Goal: Task Accomplishment & Management: Complete application form

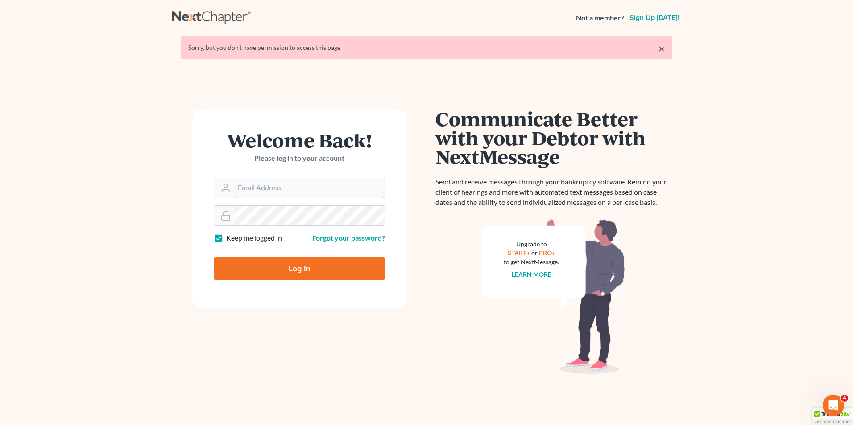
type input "[PERSON_NAME][EMAIL_ADDRESS][DOMAIN_NAME]"
click at [250, 260] on input "Log In" at bounding box center [299, 269] width 171 height 22
type input "Thinking..."
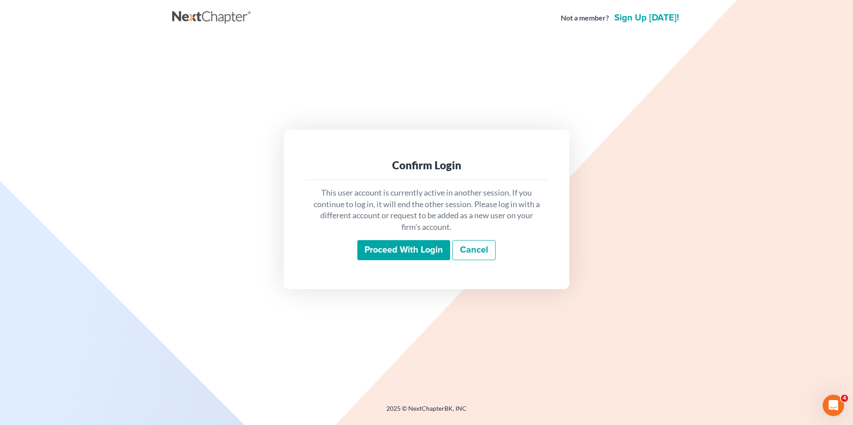
click at [384, 245] on input "Proceed with login" at bounding box center [403, 250] width 93 height 21
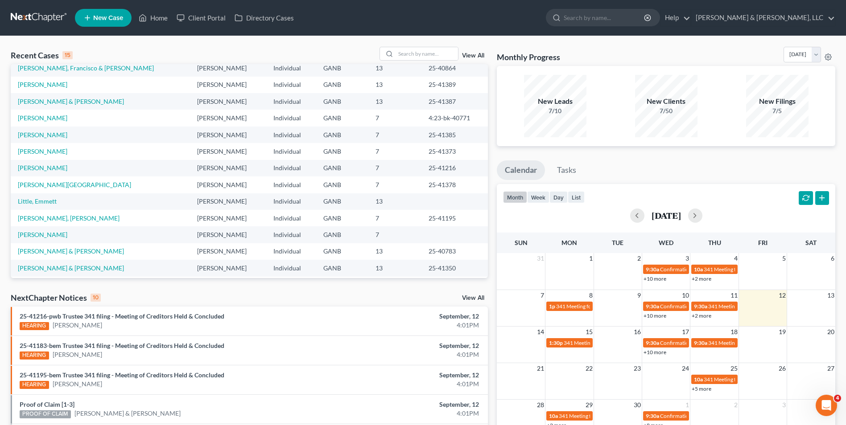
scroll to position [61, 0]
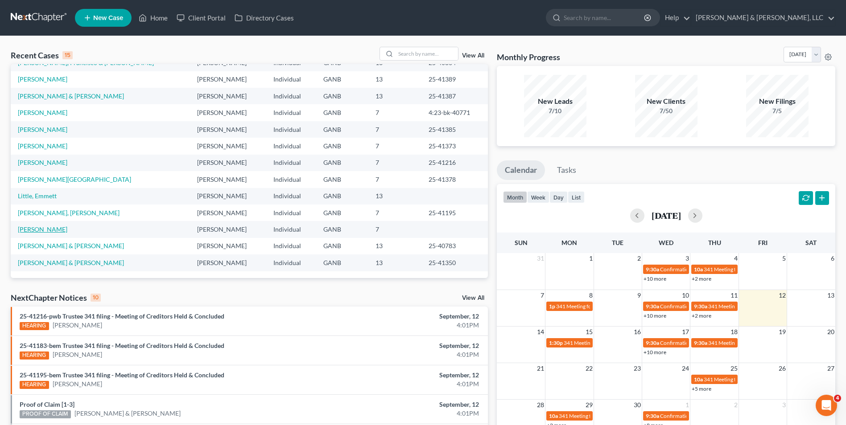
click at [58, 231] on link "[PERSON_NAME]" at bounding box center [43, 230] width 50 height 8
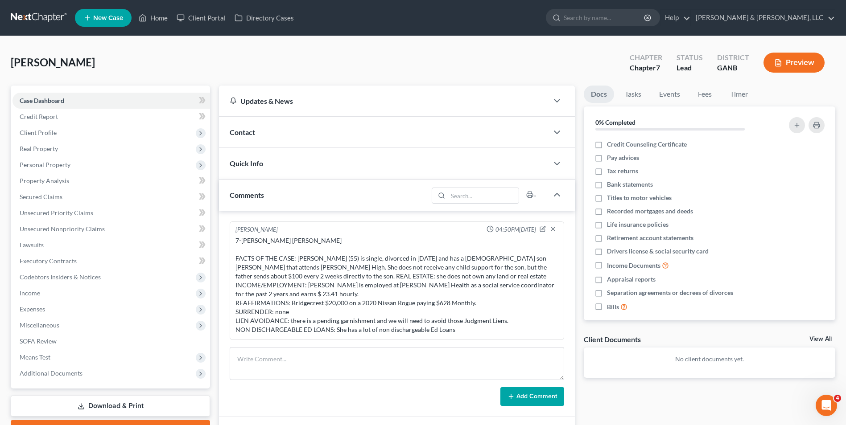
scroll to position [45, 0]
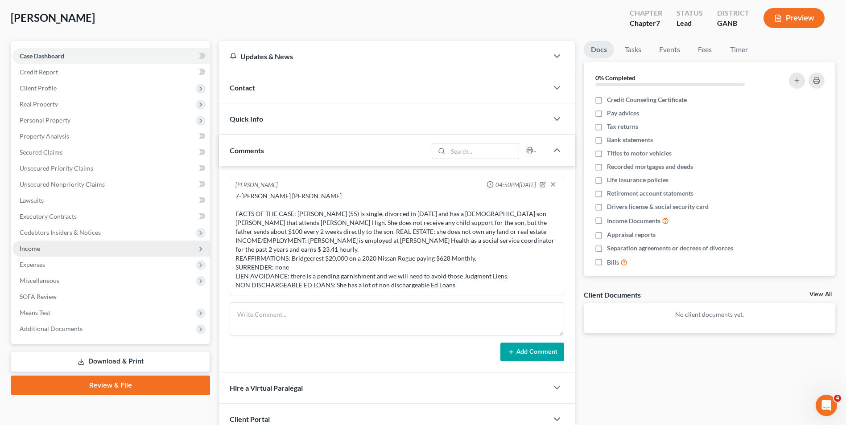
click at [53, 249] on span "Income" at bounding box center [111, 249] width 198 height 16
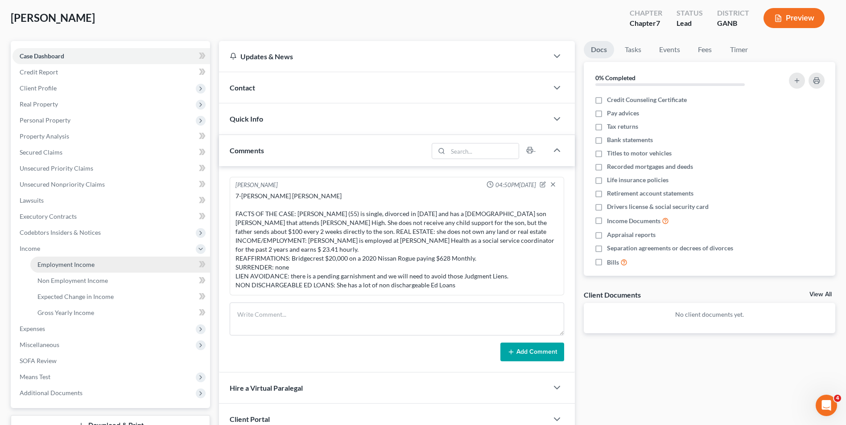
click at [48, 261] on span "Employment Income" at bounding box center [65, 265] width 57 height 8
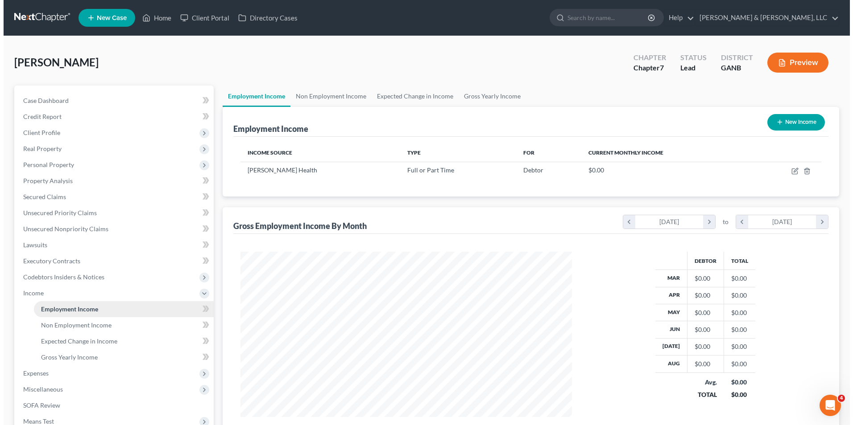
scroll to position [165, 349]
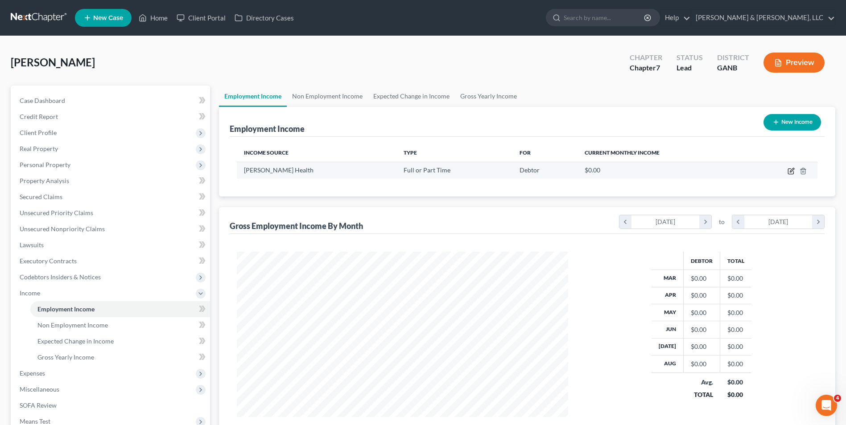
click at [790, 170] on icon "button" at bounding box center [791, 171] width 7 height 7
select select "0"
select select "10"
select select "2"
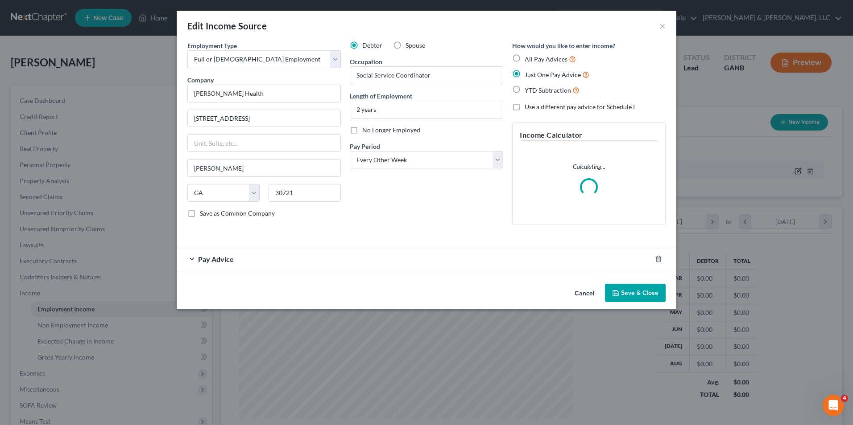
scroll to position [167, 352]
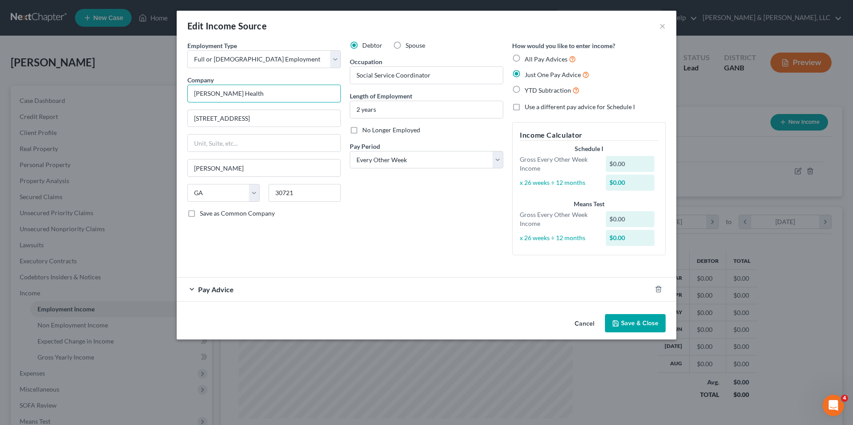
click at [281, 93] on input "Hamilton Health" at bounding box center [263, 94] width 153 height 18
type input "H"
type input "HLTC, Inc dba Hamilton Health"
type input "P.O. Box 1168"
click at [327, 192] on input "30721" at bounding box center [304, 193] width 72 height 18
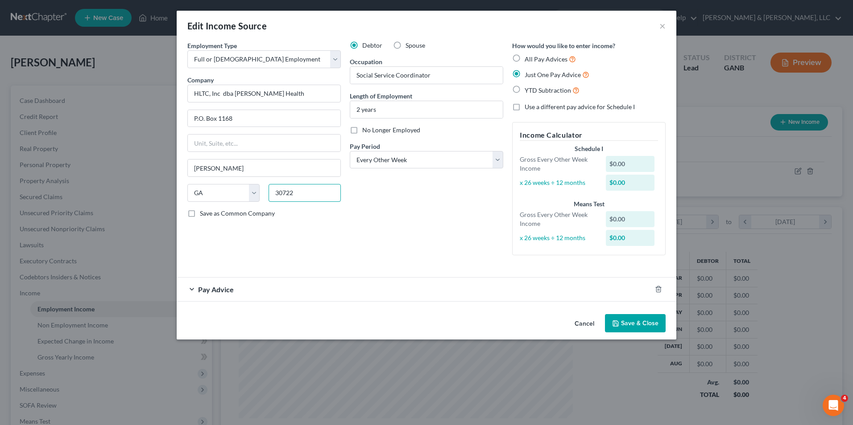
type input "30722"
click at [395, 164] on select "Select Monthly Twice Monthly Every Other Week Weekly" at bounding box center [426, 160] width 153 height 18
select select "0"
click at [350, 151] on select "Select Monthly Twice Monthly Every Other Week Weekly" at bounding box center [426, 160] width 153 height 18
click at [220, 291] on span "Pay Advice" at bounding box center [216, 289] width 36 height 8
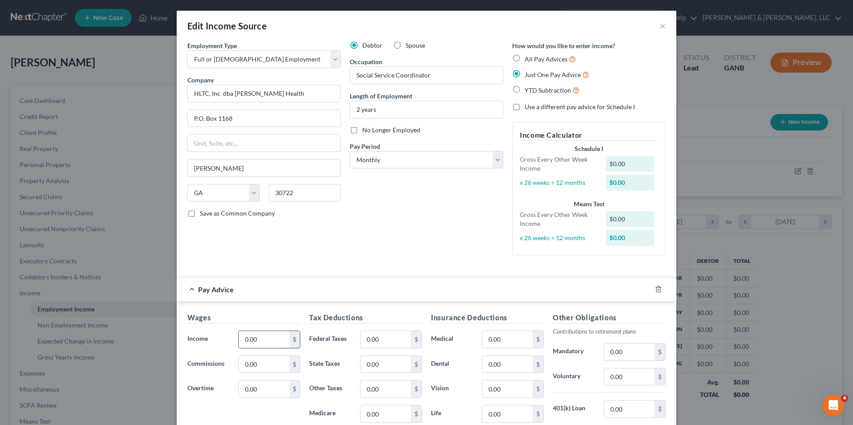
click at [267, 342] on input "0.00" at bounding box center [264, 339] width 50 height 17
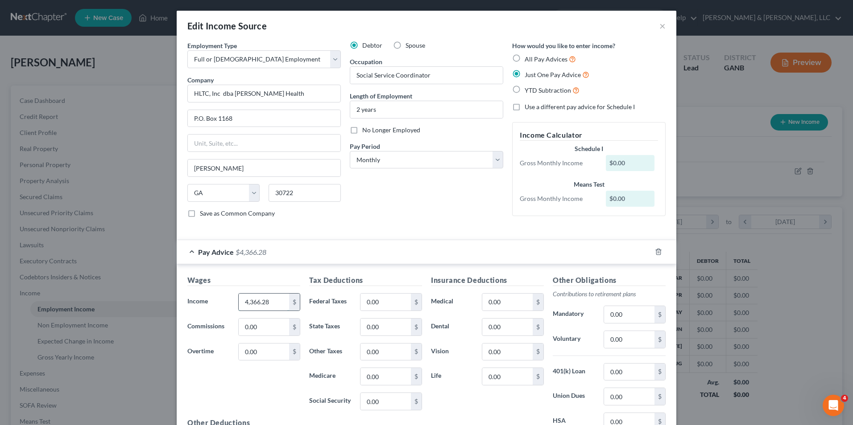
type input "4,366.28"
type input "56.87"
type input "145.21"
type input "62.72"
type input "268.20"
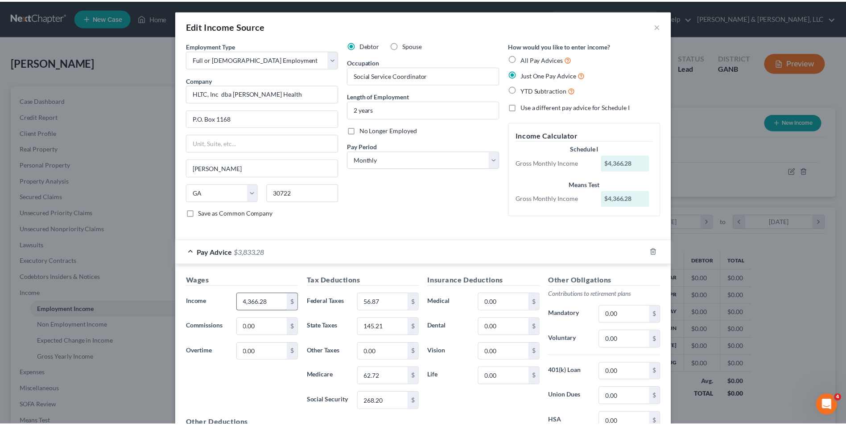
scroll to position [106, 0]
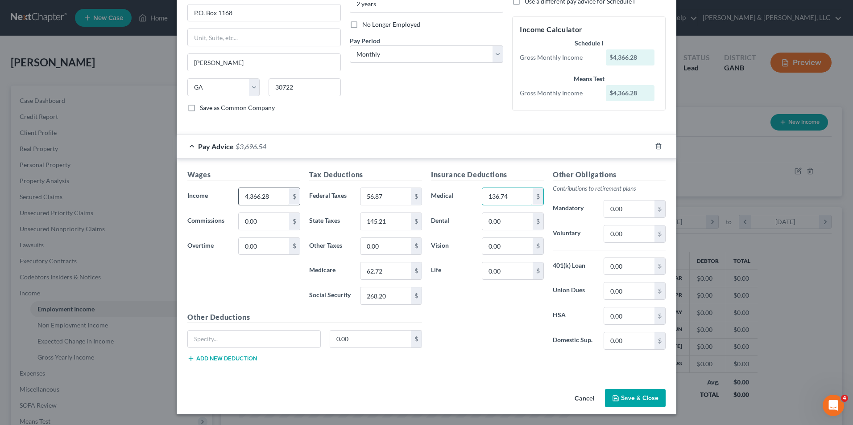
type input "136.74"
type input "217.26"
click at [624, 397] on button "Save & Close" at bounding box center [635, 398] width 61 height 19
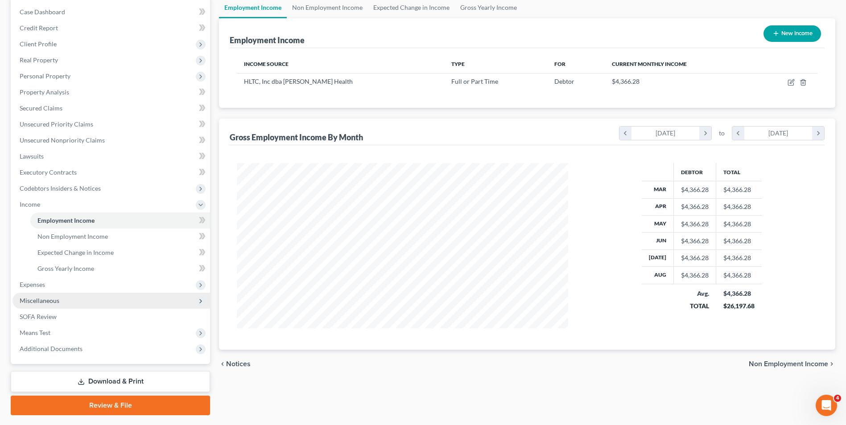
scroll to position [89, 0]
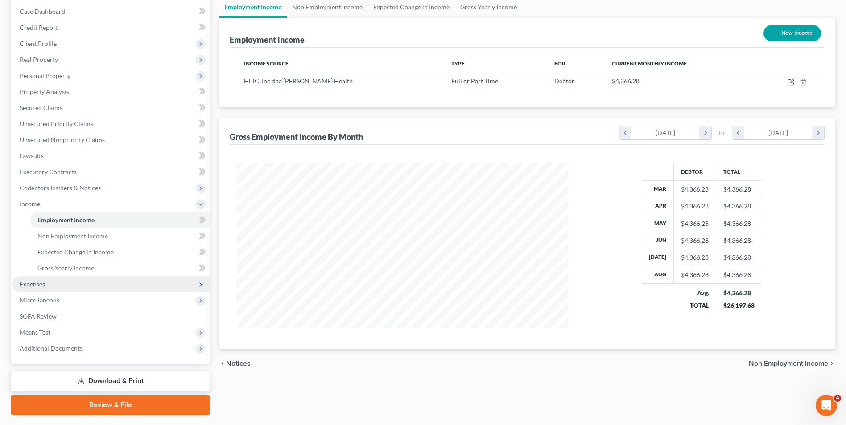
click at [28, 285] on span "Expenses" at bounding box center [32, 285] width 25 height 8
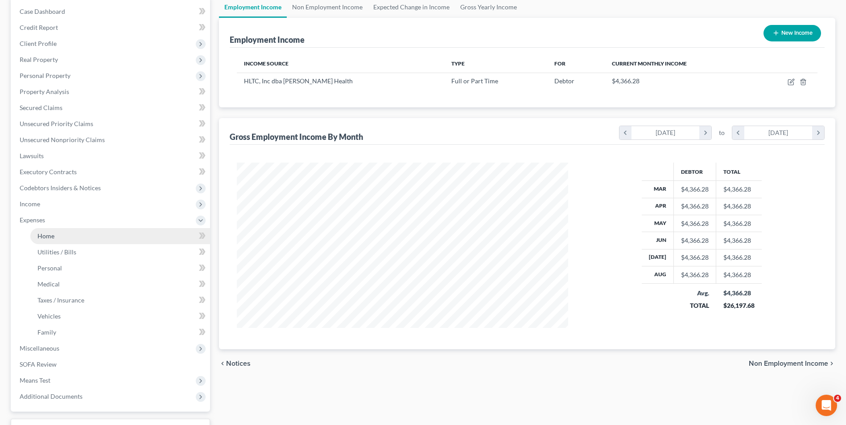
click at [53, 236] on span "Home" at bounding box center [45, 236] width 17 height 8
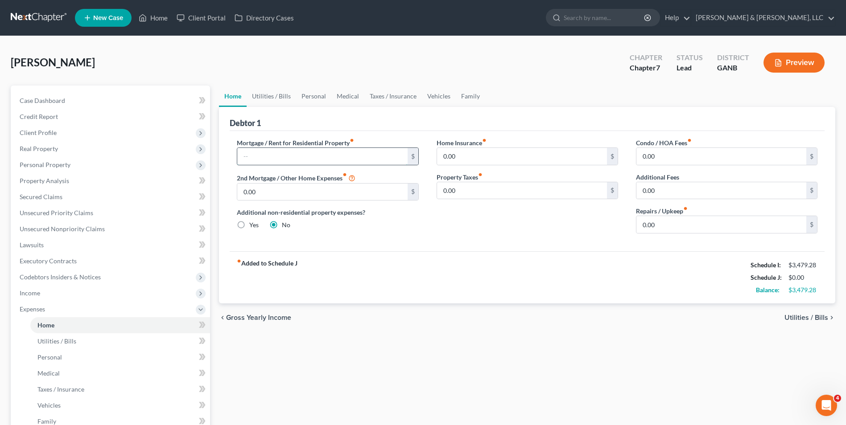
click at [245, 160] on input "text" at bounding box center [322, 156] width 170 height 17
type input "1,180"
click at [271, 95] on link "Utilities / Bills" at bounding box center [272, 96] width 50 height 21
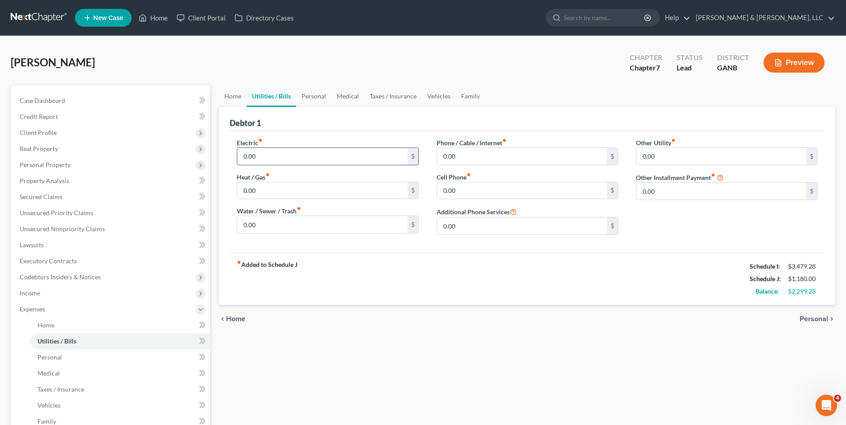
click at [306, 153] on input "0.00" at bounding box center [322, 156] width 170 height 17
type input "150"
type input "50.00"
type input "195"
click at [313, 95] on link "Personal" at bounding box center [313, 96] width 35 height 21
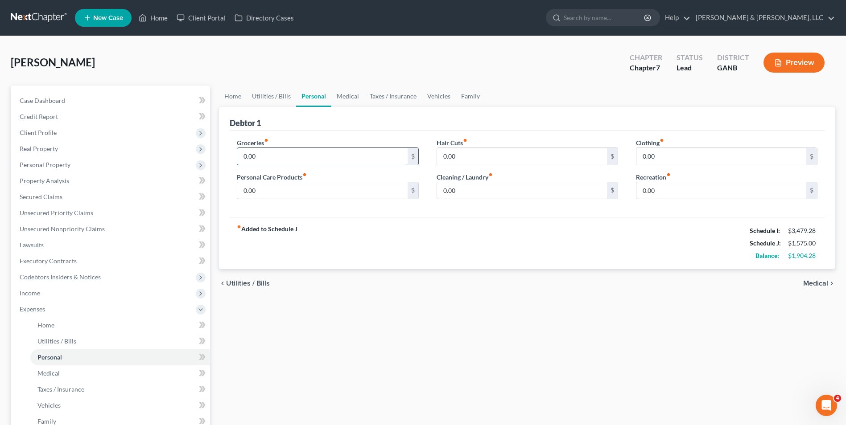
click at [279, 160] on input "0.00" at bounding box center [322, 156] width 170 height 17
type input "800.00"
type input "190.00"
click at [343, 99] on link "Medical" at bounding box center [347, 96] width 33 height 21
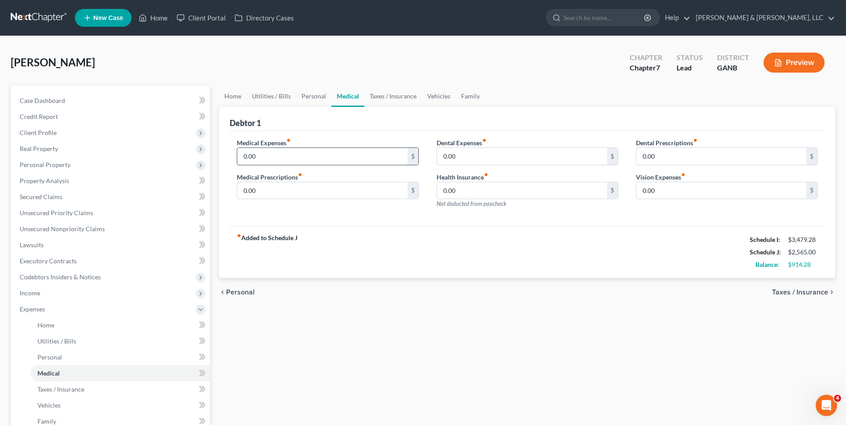
click at [240, 155] on input "0.00" at bounding box center [322, 156] width 170 height 17
type input "50.00"
click at [431, 94] on link "Vehicles" at bounding box center [439, 96] width 34 height 21
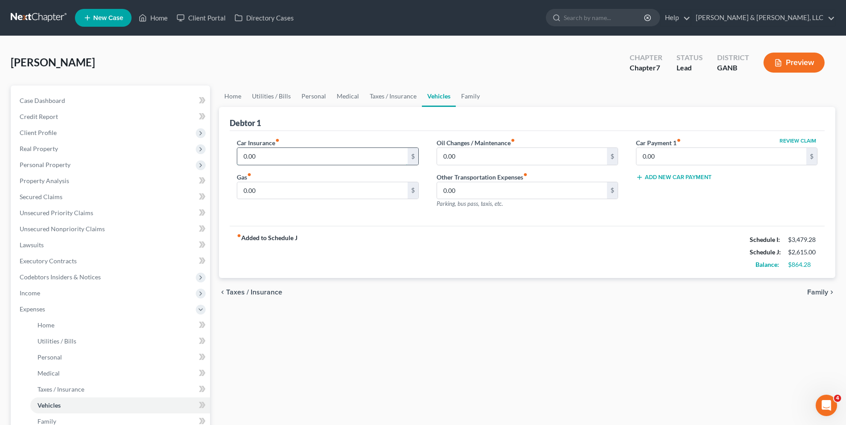
click at [245, 156] on input "0.00" at bounding box center [322, 156] width 170 height 17
type input "190"
click at [663, 159] on input "0.00" at bounding box center [721, 156] width 170 height 17
type input "640"
click at [676, 156] on input "640" at bounding box center [721, 156] width 170 height 17
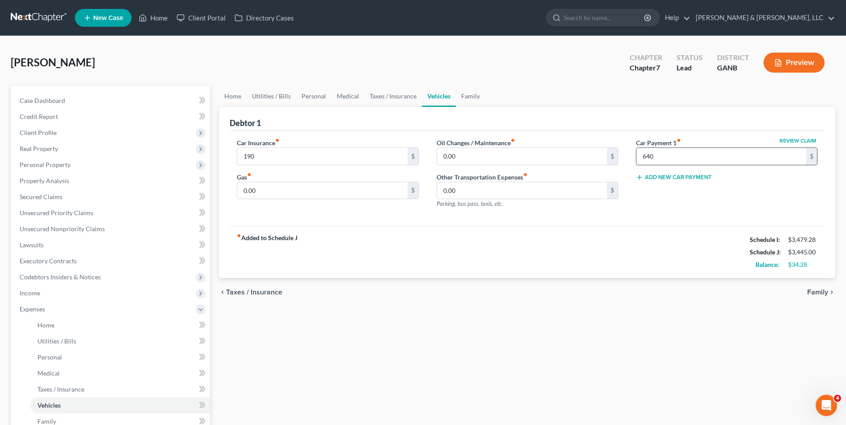
click at [674, 156] on input "640" at bounding box center [721, 156] width 170 height 17
type input "640.00"
click at [678, 247] on div "fiber_manual_record Added to Schedule J Schedule I: $3,479.28 Schedule J: $3,44…" at bounding box center [527, 252] width 595 height 52
click at [276, 192] on input "0.00" at bounding box center [322, 190] width 170 height 17
click at [339, 236] on div "fiber_manual_record Added to Schedule J Schedule I: $3,479.28 Schedule J: $3,44…" at bounding box center [527, 252] width 595 height 52
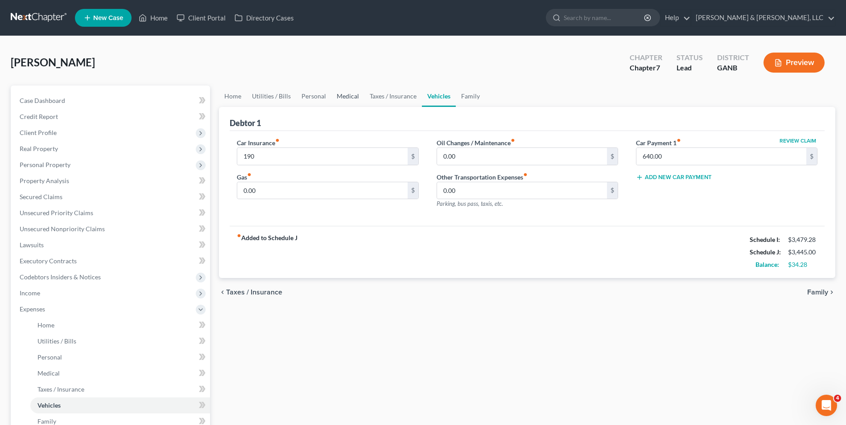
click at [347, 91] on link "Medical" at bounding box center [347, 96] width 33 height 21
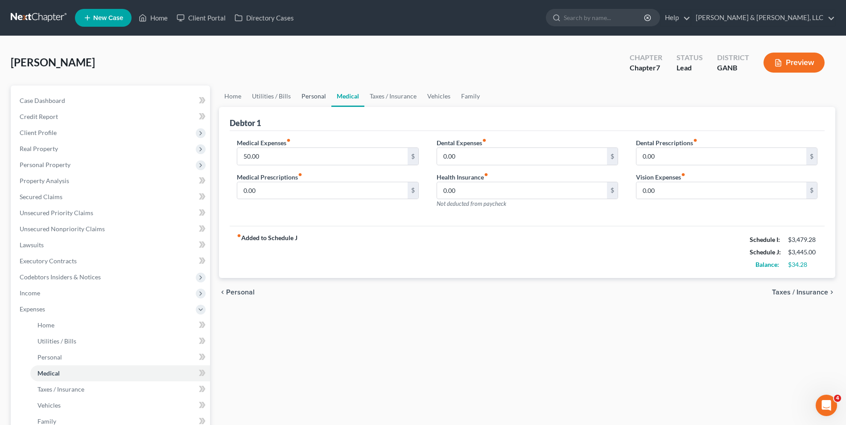
click at [320, 97] on link "Personal" at bounding box center [313, 96] width 35 height 21
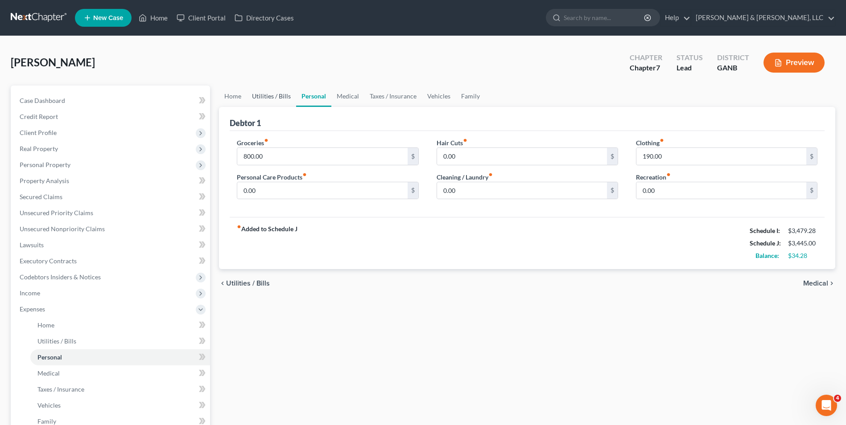
click at [278, 95] on link "Utilities / Bills" at bounding box center [272, 96] width 50 height 21
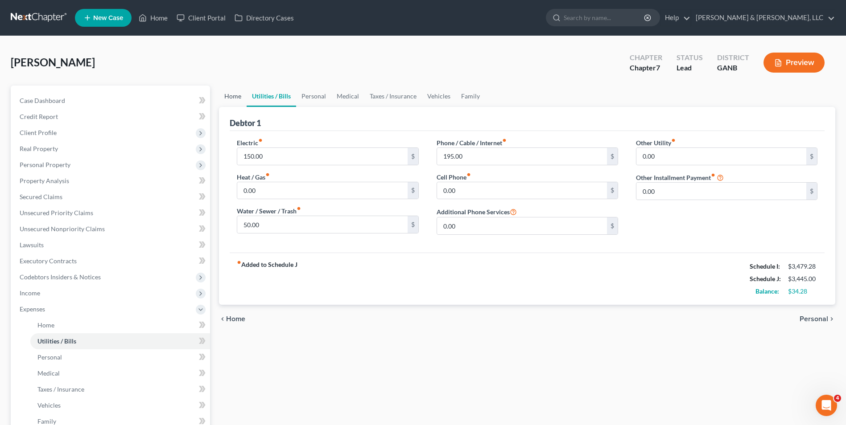
click at [236, 94] on link "Home" at bounding box center [233, 96] width 28 height 21
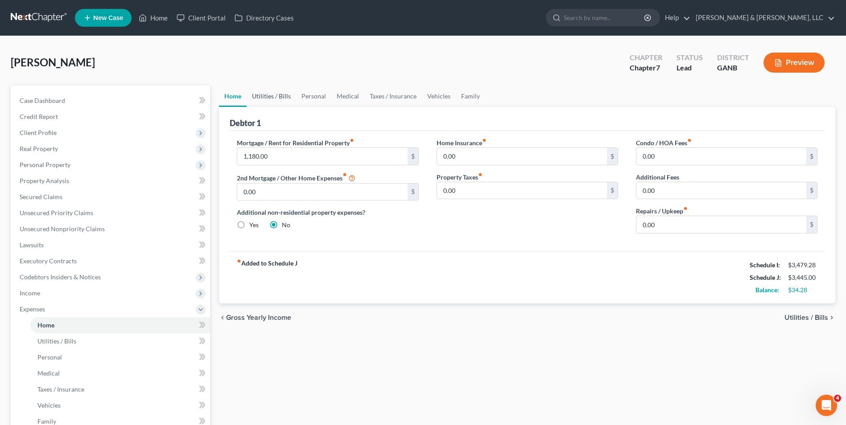
click at [277, 93] on link "Utilities / Bills" at bounding box center [272, 96] width 50 height 21
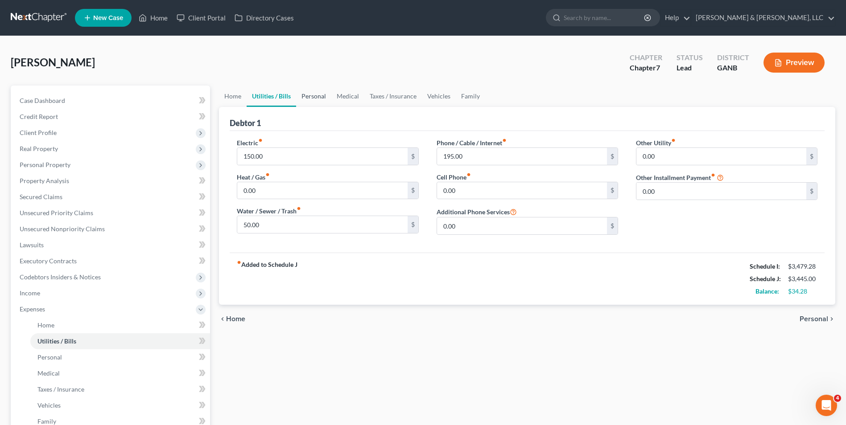
click at [312, 95] on link "Personal" at bounding box center [313, 96] width 35 height 21
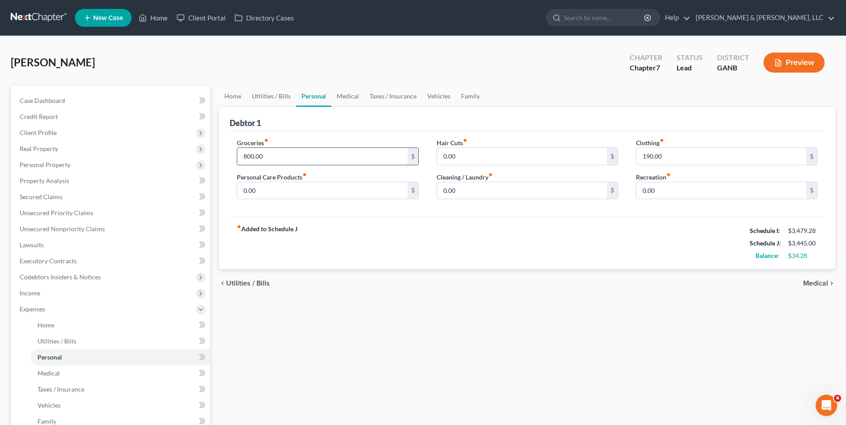
click at [246, 157] on input "800.00" at bounding box center [322, 156] width 170 height 17
type input "790"
click at [644, 158] on input "190.00" at bounding box center [721, 156] width 170 height 17
type input "90.00"
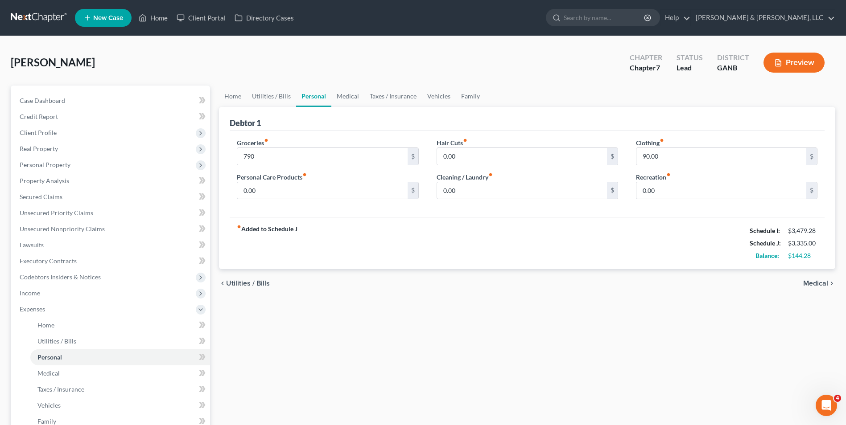
click at [624, 246] on div "fiber_manual_record Added to Schedule J Schedule I: $3,479.28 Schedule J: $3,33…" at bounding box center [527, 243] width 595 height 52
click at [341, 93] on link "Medical" at bounding box center [347, 96] width 33 height 21
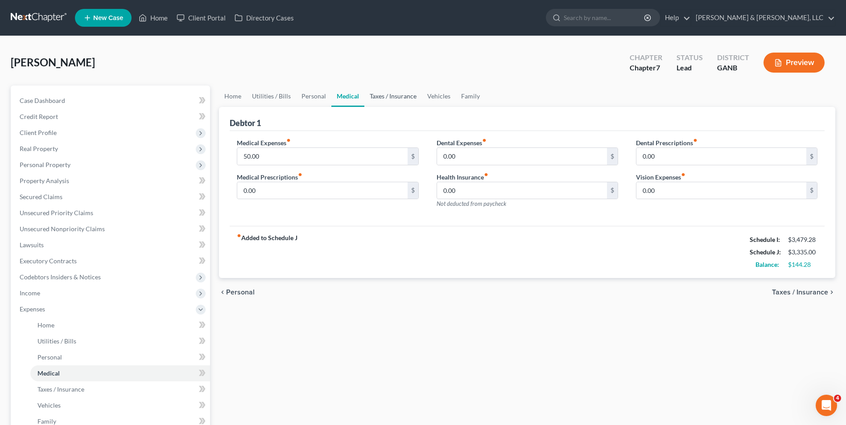
click at [380, 91] on link "Taxes / Insurance" at bounding box center [393, 96] width 58 height 21
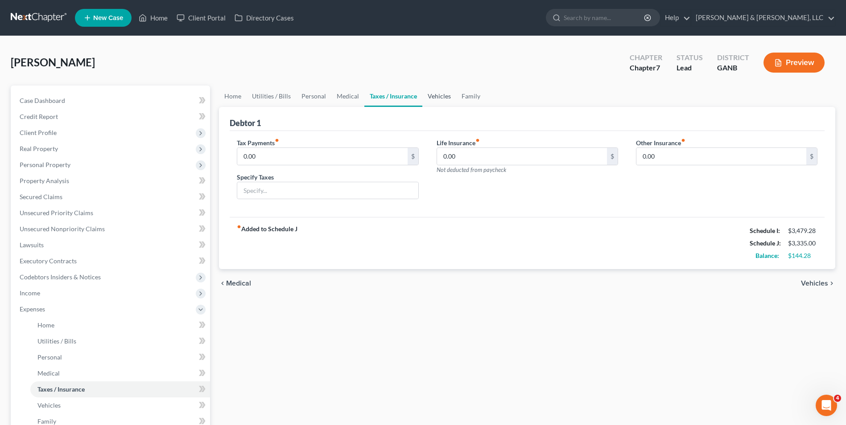
click at [438, 95] on link "Vehicles" at bounding box center [439, 96] width 34 height 21
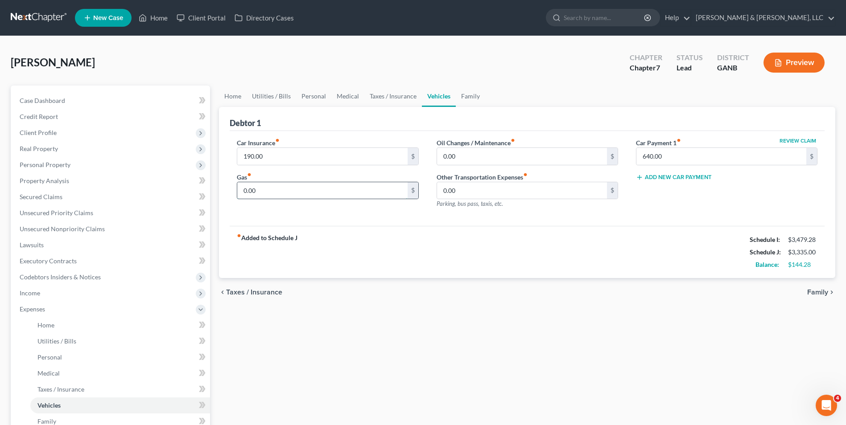
click at [286, 189] on input "0.00" at bounding box center [322, 190] width 170 height 17
type input "144.28"
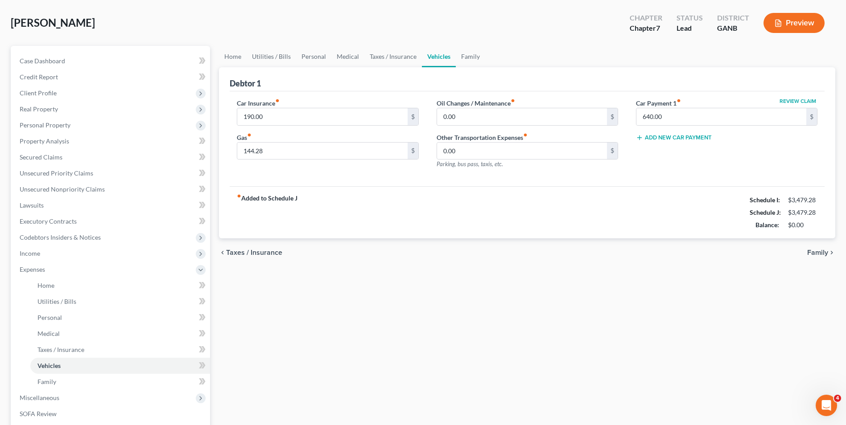
scroll to position [45, 0]
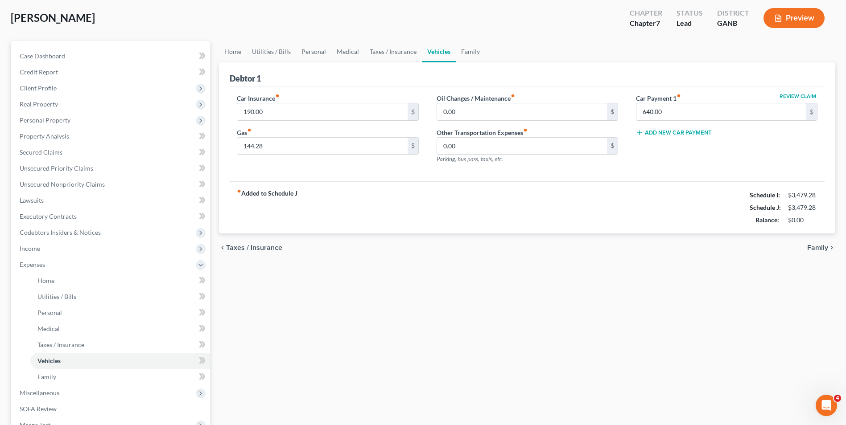
click at [381, 289] on div "Home Utilities / Bills Personal Medical Taxes / Insurance Vehicles Family Debto…" at bounding box center [527, 274] width 625 height 467
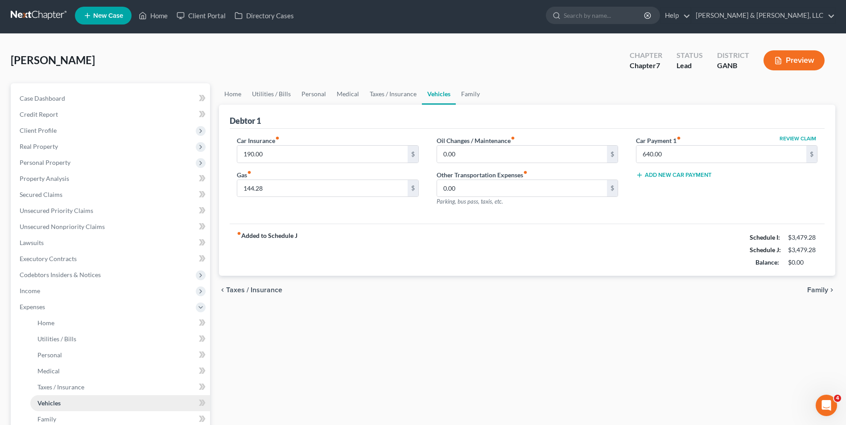
scroll to position [0, 0]
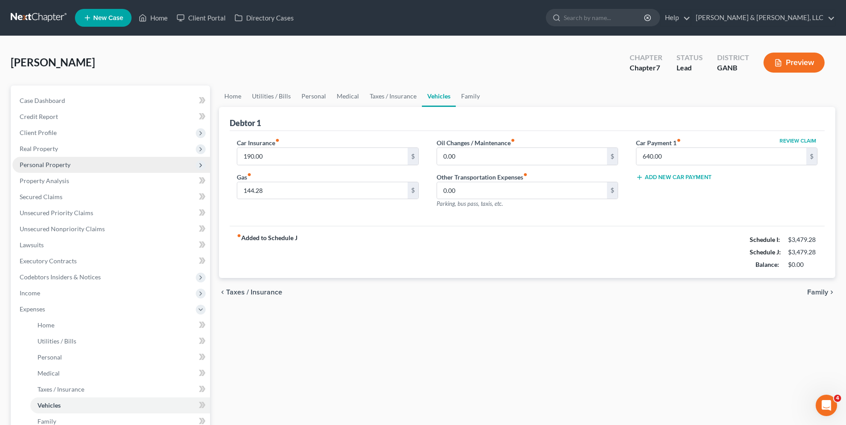
click at [65, 163] on span "Personal Property" at bounding box center [45, 165] width 51 height 8
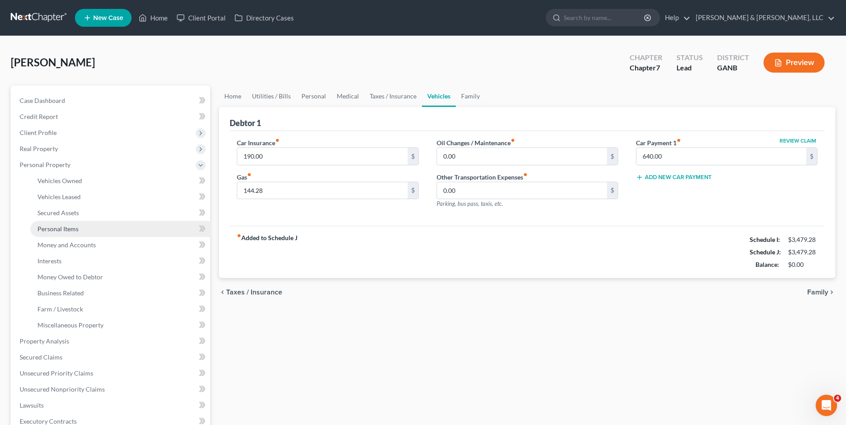
click at [60, 227] on span "Personal Items" at bounding box center [57, 229] width 41 height 8
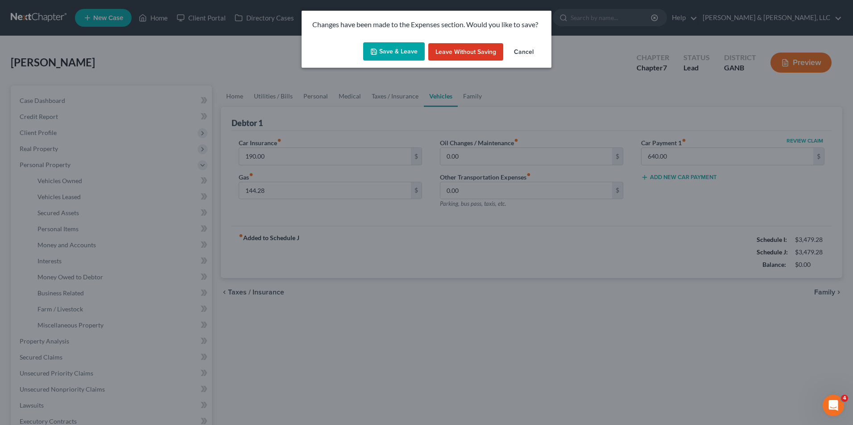
click at [381, 46] on button "Save & Leave" at bounding box center [394, 51] width 62 height 19
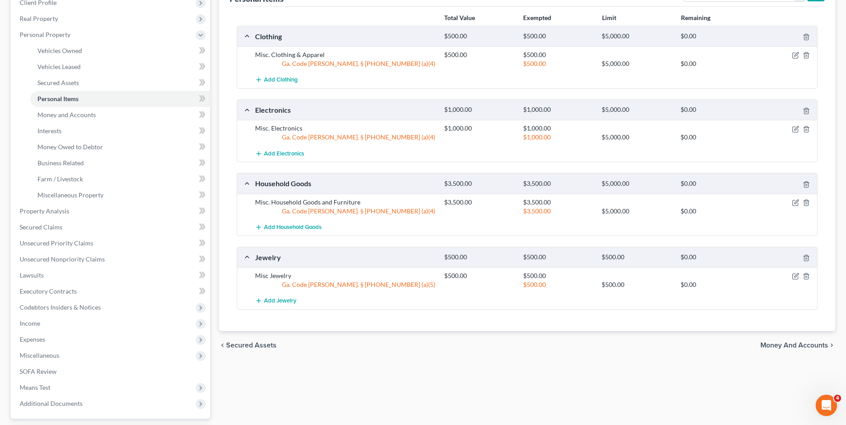
scroll to position [134, 0]
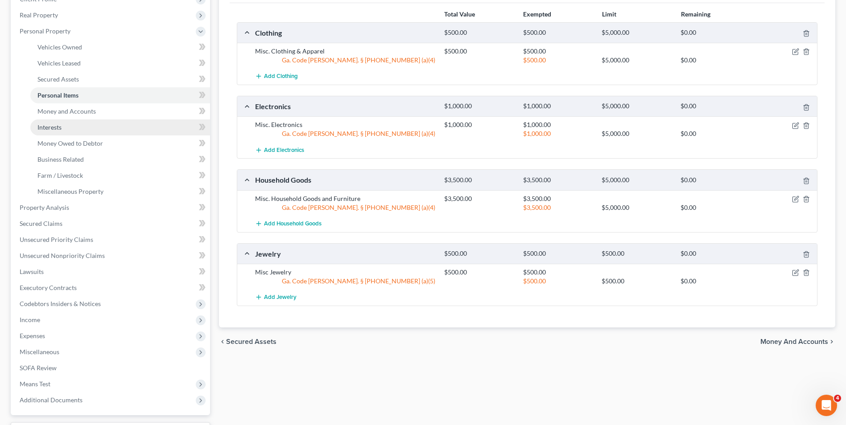
click at [53, 123] on link "Interests" at bounding box center [120, 128] width 180 height 16
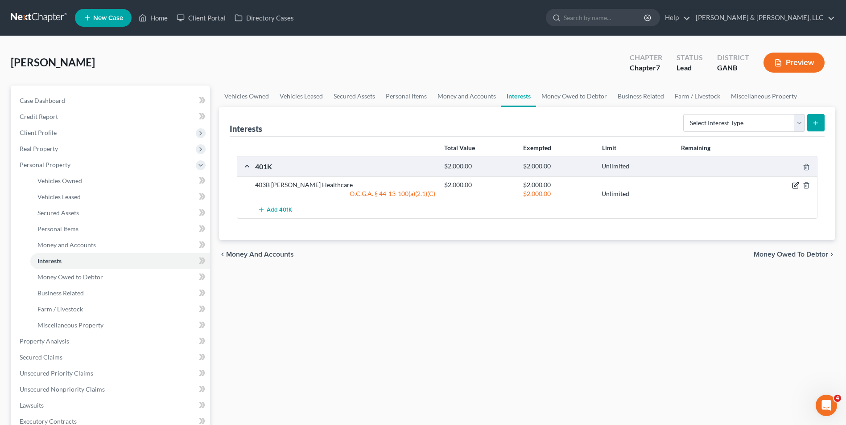
click at [797, 185] on icon "button" at bounding box center [795, 185] width 7 height 7
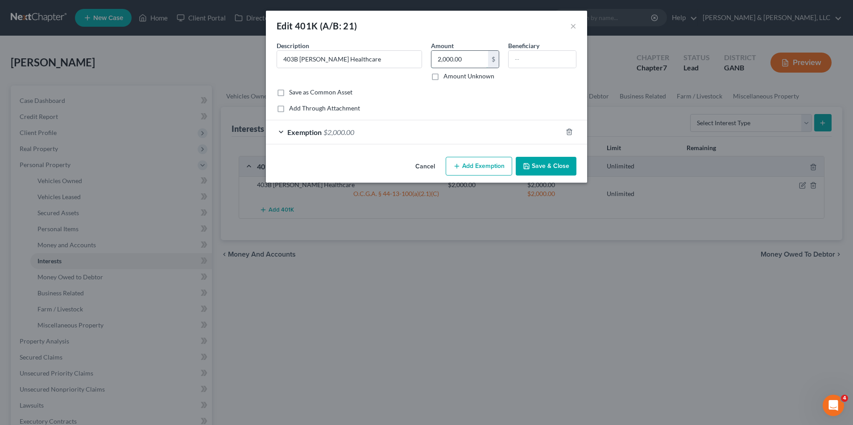
click at [435, 61] on input "2,000.00" at bounding box center [459, 59] width 57 height 17
type input "5,000.00"
click at [423, 116] on form "An exemption set must first be selected from the Filing Information section. Co…" at bounding box center [427, 92] width 300 height 103
click at [537, 168] on button "Save & Close" at bounding box center [546, 166] width 61 height 19
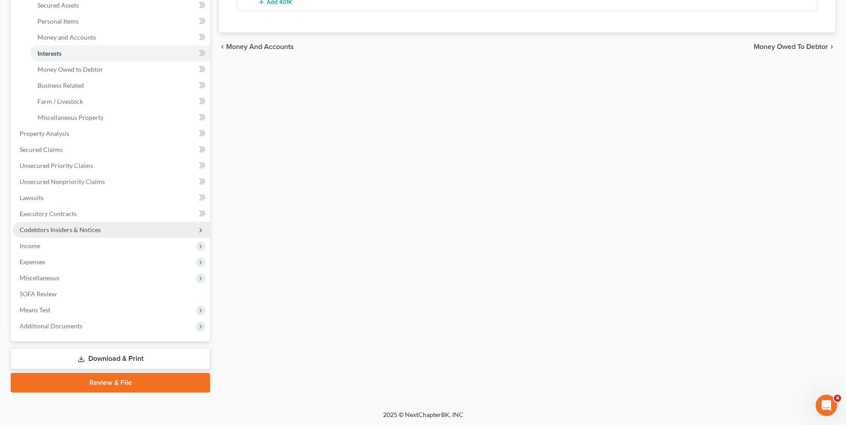
scroll to position [209, 0]
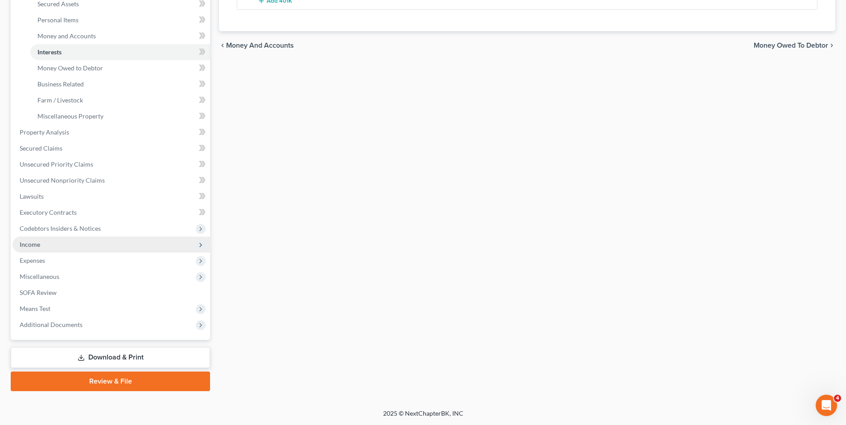
click at [33, 244] on span "Income" at bounding box center [30, 245] width 21 height 8
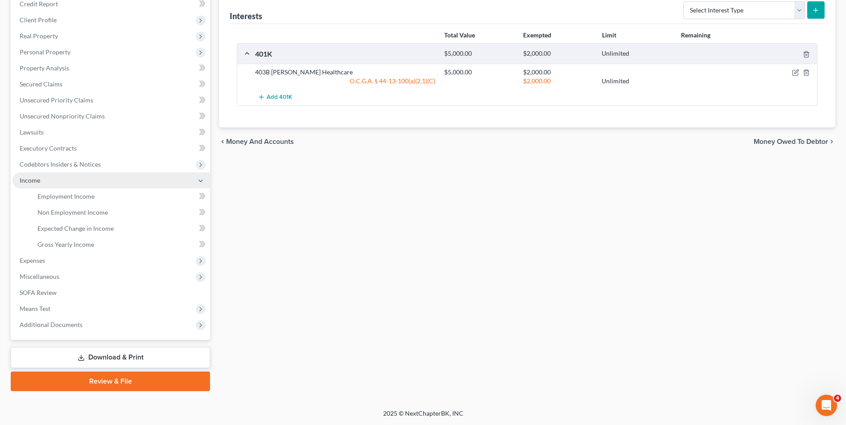
scroll to position [113, 0]
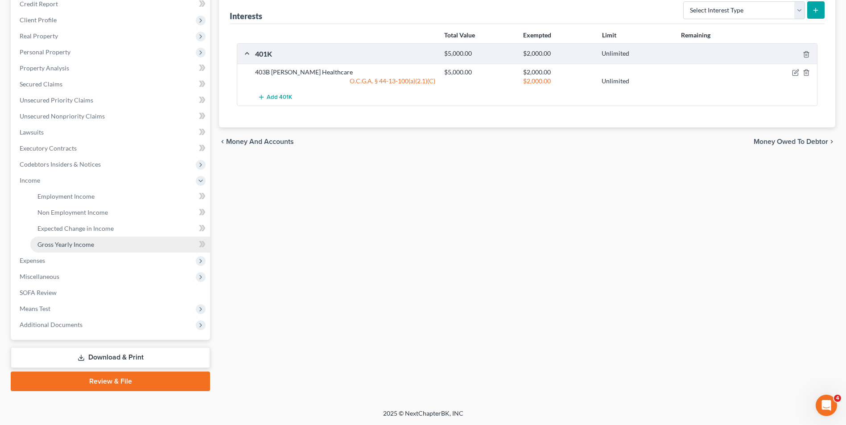
click at [66, 244] on span "Gross Yearly Income" at bounding box center [65, 245] width 57 height 8
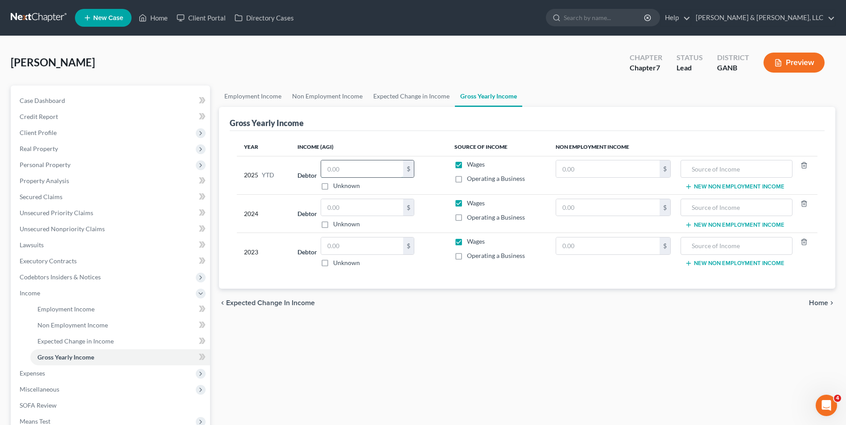
click at [355, 165] on input "text" at bounding box center [362, 169] width 82 height 17
type input "37,000"
click at [350, 204] on input "text" at bounding box center [362, 207] width 82 height 17
type input "45,091"
click at [52, 243] on link "Lawsuits" at bounding box center [111, 245] width 198 height 16
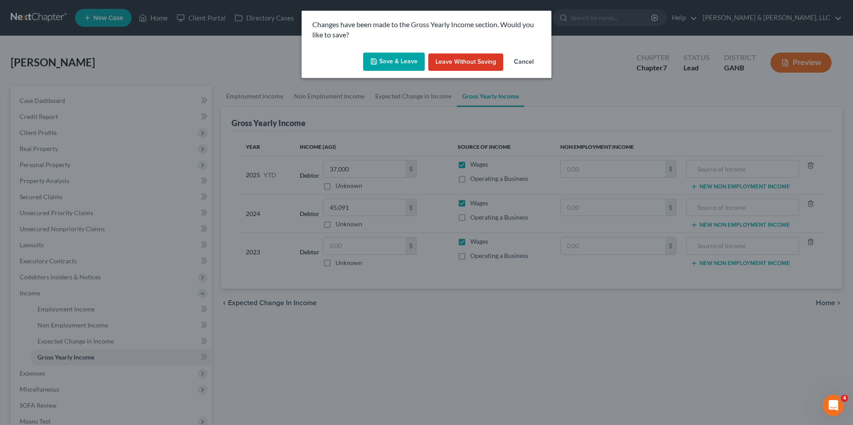
click at [380, 63] on button "Save & Leave" at bounding box center [394, 62] width 62 height 19
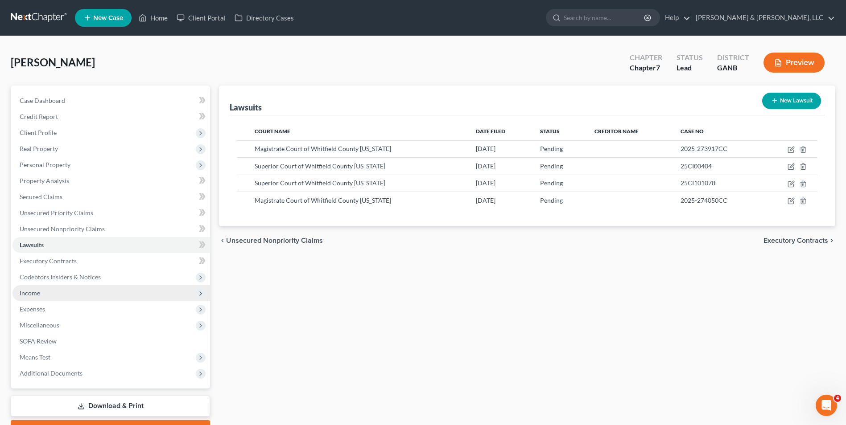
click at [41, 292] on span "Income" at bounding box center [111, 293] width 198 height 16
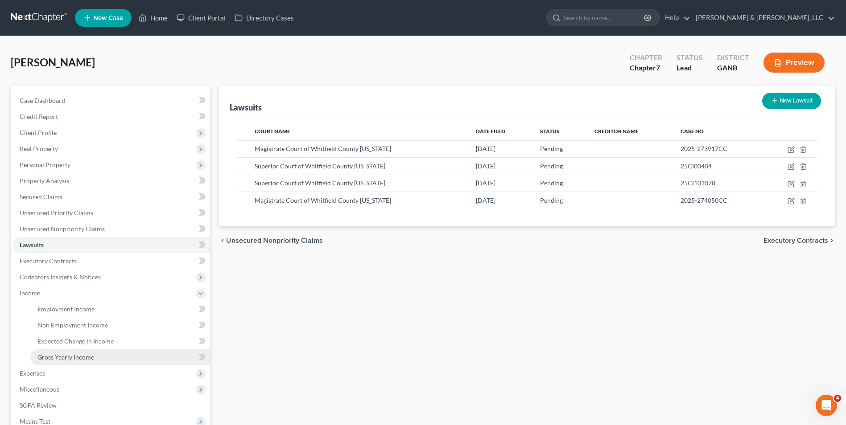
click at [61, 355] on span "Gross Yearly Income" at bounding box center [65, 358] width 57 height 8
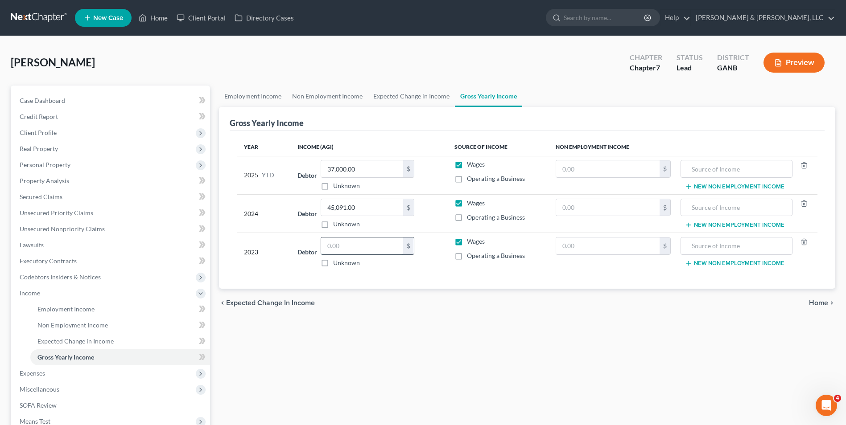
click at [338, 248] on input "text" at bounding box center [362, 246] width 82 height 17
type input "44,000"
click at [423, 363] on div "Employment Income Non Employment Income Expected Change in Income Gross Yearly …" at bounding box center [527, 295] width 625 height 419
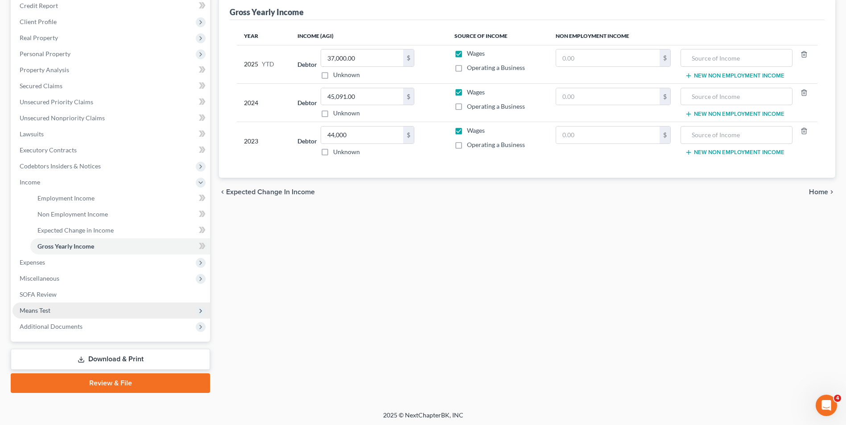
scroll to position [113, 0]
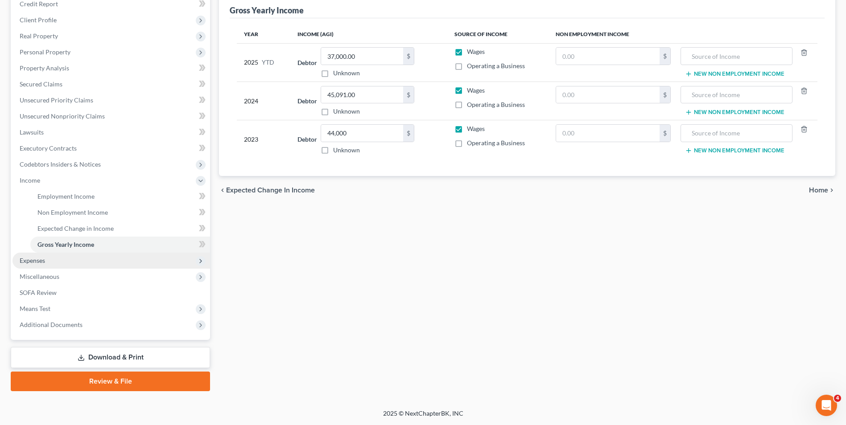
click at [61, 258] on span "Expenses" at bounding box center [111, 261] width 198 height 16
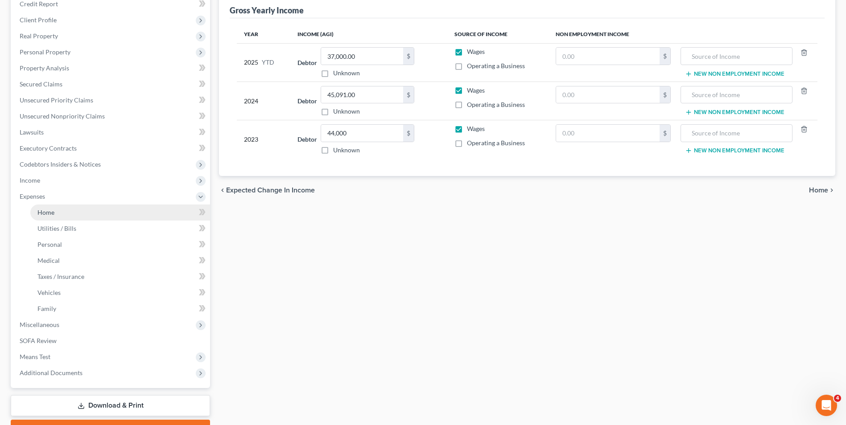
click at [74, 210] on link "Home" at bounding box center [120, 213] width 180 height 16
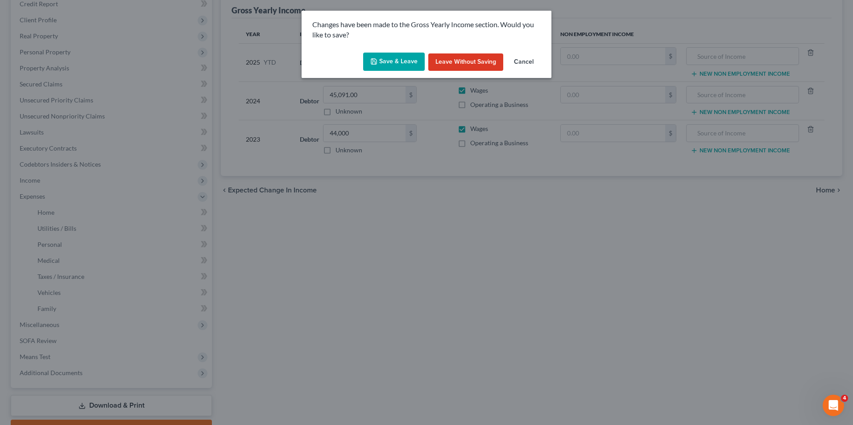
click at [377, 61] on icon "button" at bounding box center [373, 61] width 7 height 7
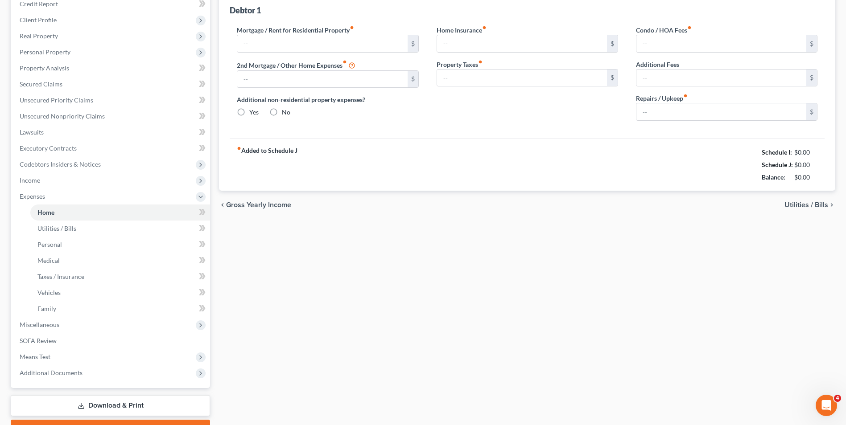
type input "1,180.00"
type input "0.00"
radio input "true"
type input "0.00"
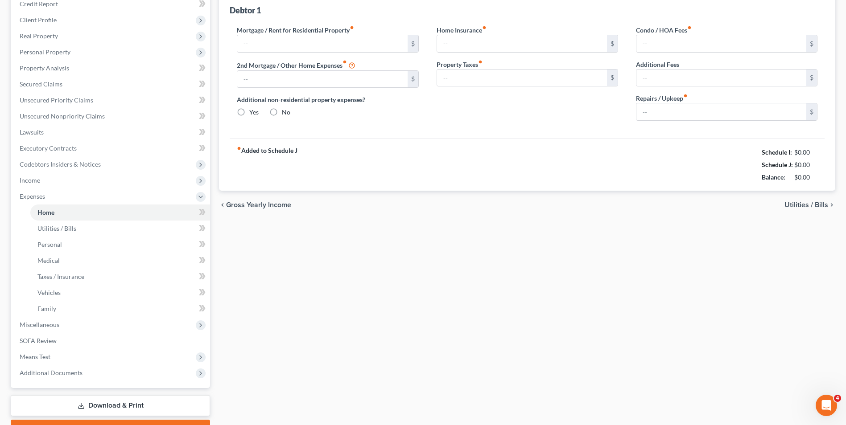
type input "0.00"
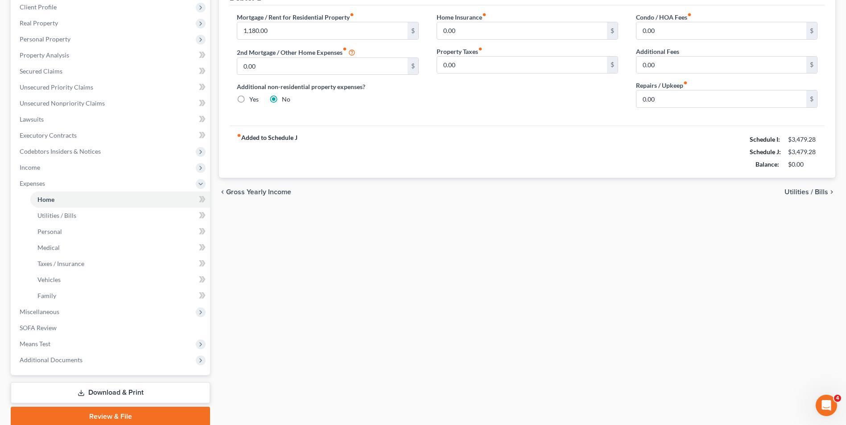
scroll to position [134, 0]
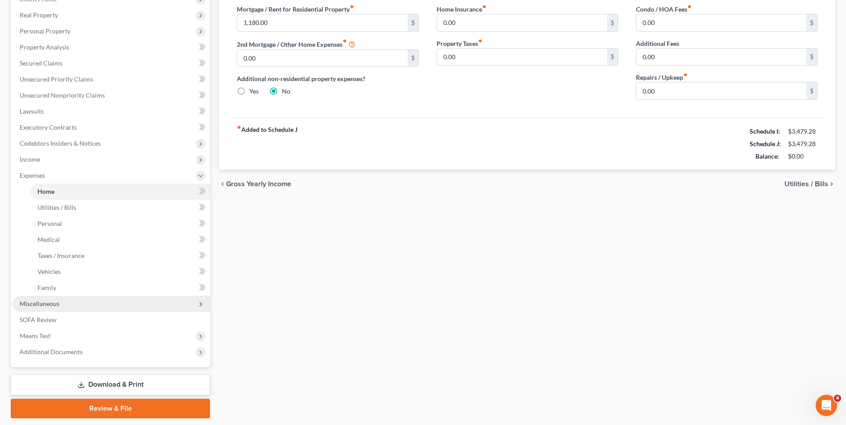
click at [49, 303] on span "Miscellaneous" at bounding box center [40, 304] width 40 height 8
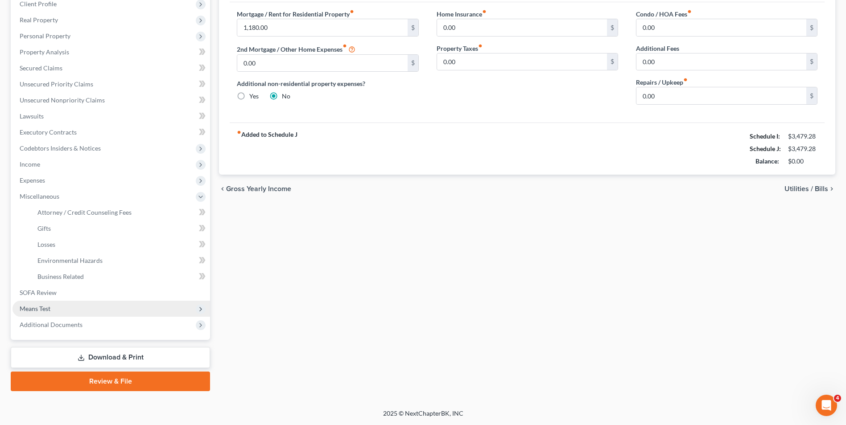
scroll to position [129, 0]
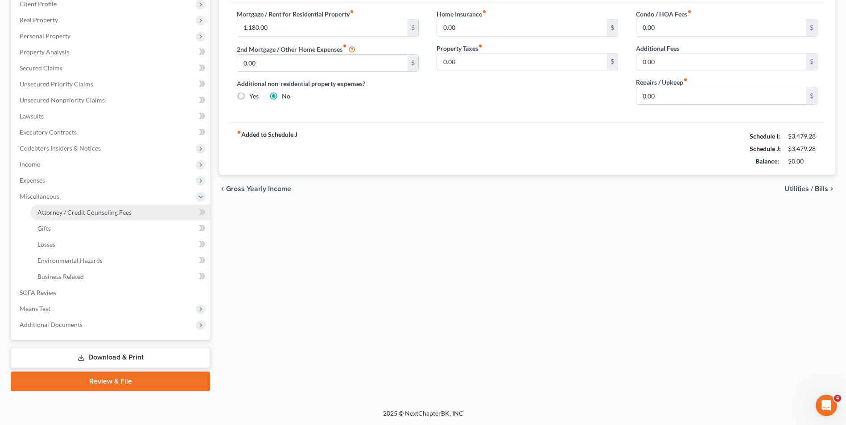
click at [69, 210] on span "Attorney / Credit Counseling Fees" at bounding box center [84, 213] width 94 height 8
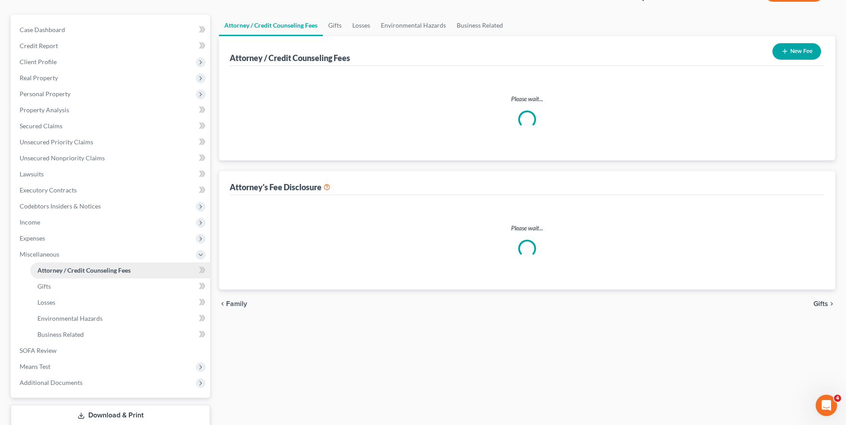
scroll to position [4, 0]
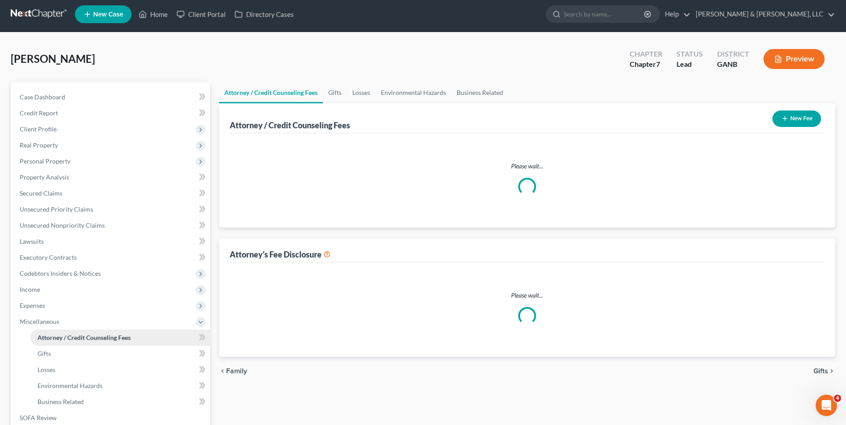
select select "2"
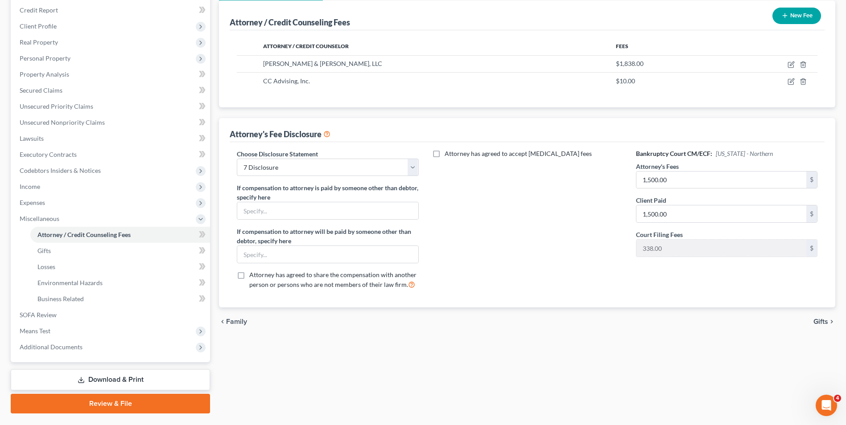
scroll to position [129, 0]
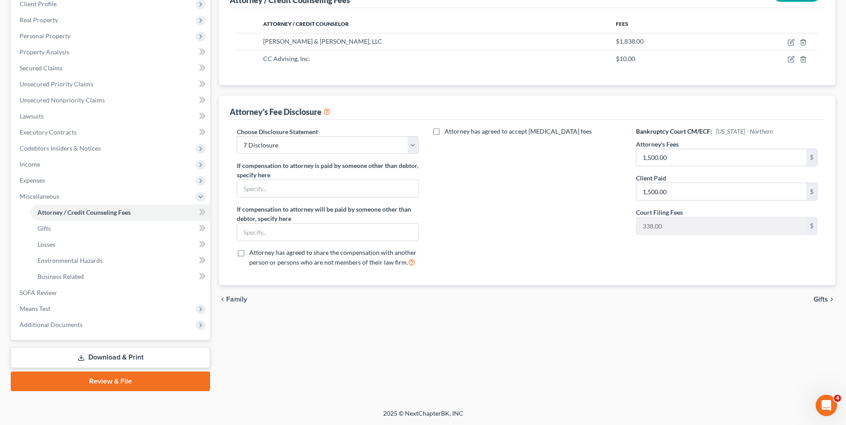
click at [105, 354] on link "Download & Print" at bounding box center [110, 357] width 199 height 21
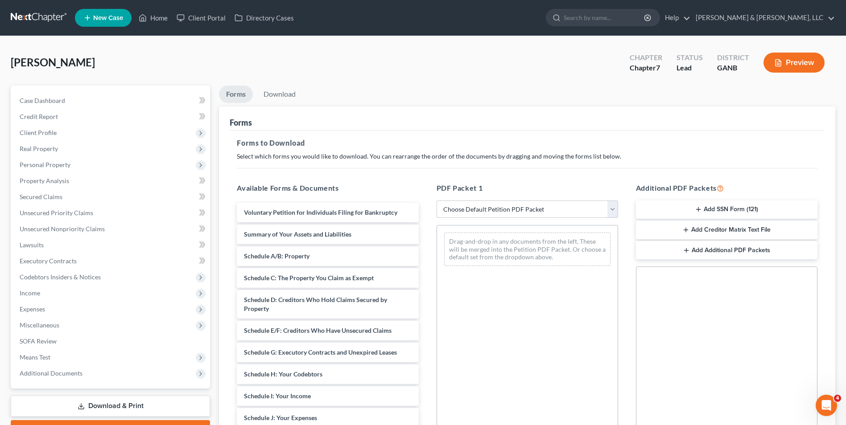
click at [462, 214] on select "Choose Default Petition PDF Packet Complete Bankruptcy Petition (all forms and …" at bounding box center [528, 210] width 182 height 18
select select "4"
click at [437, 201] on select "Choose Default Petition PDF Packet Complete Bankruptcy Petition (all forms and …" at bounding box center [528, 210] width 182 height 18
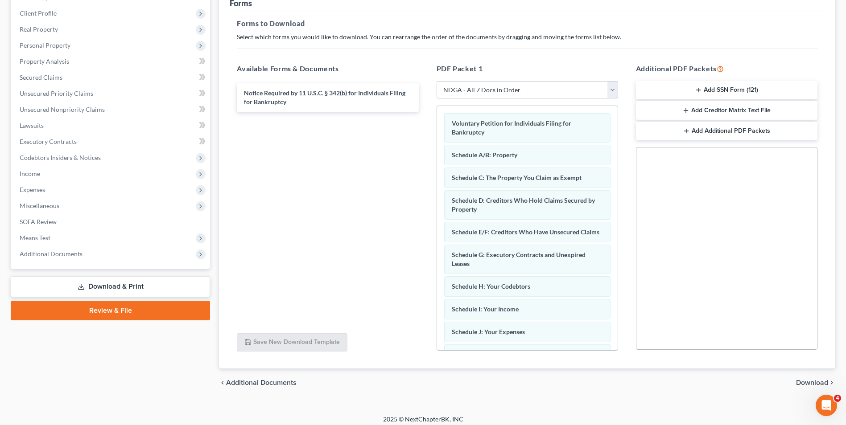
scroll to position [125, 0]
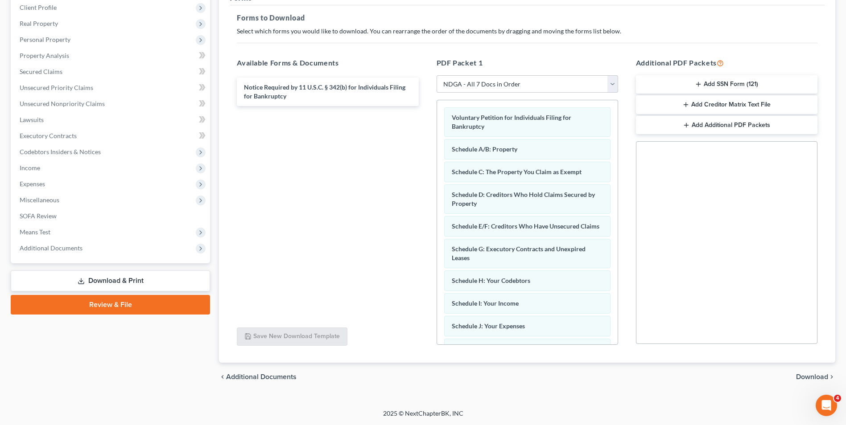
click at [813, 375] on span "Download" at bounding box center [812, 377] width 32 height 7
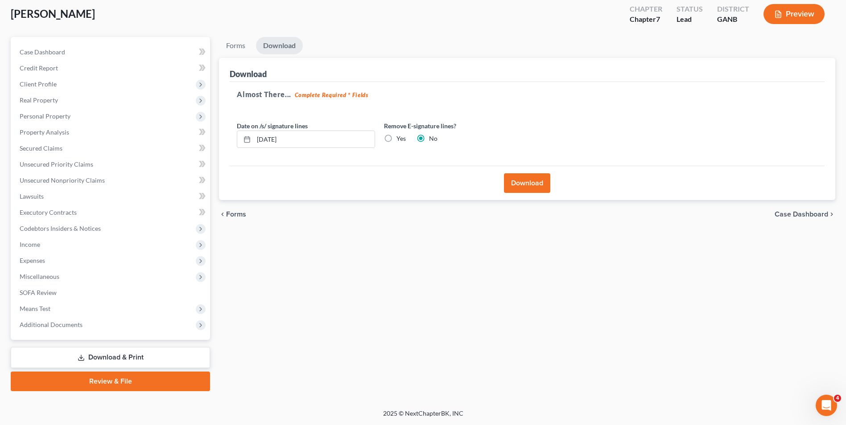
click at [526, 183] on button "Download" at bounding box center [527, 183] width 46 height 20
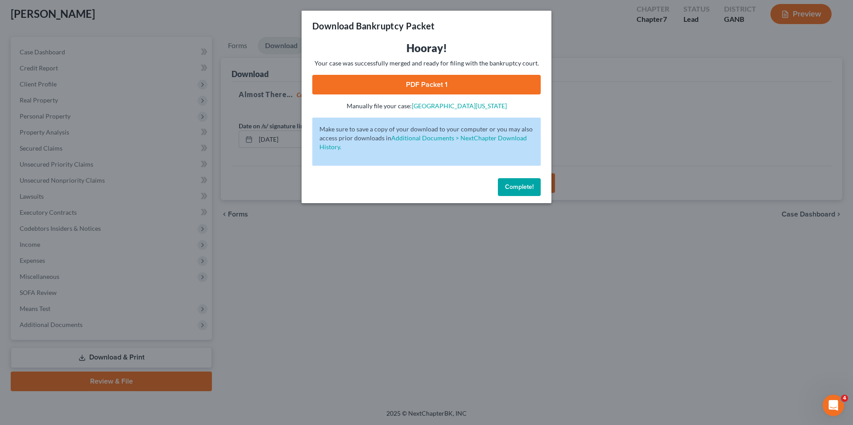
click at [440, 80] on link "PDF Packet 1" at bounding box center [426, 85] width 228 height 20
click at [512, 188] on span "Complete!" at bounding box center [519, 187] width 29 height 8
